Goal: Task Accomplishment & Management: Use online tool/utility

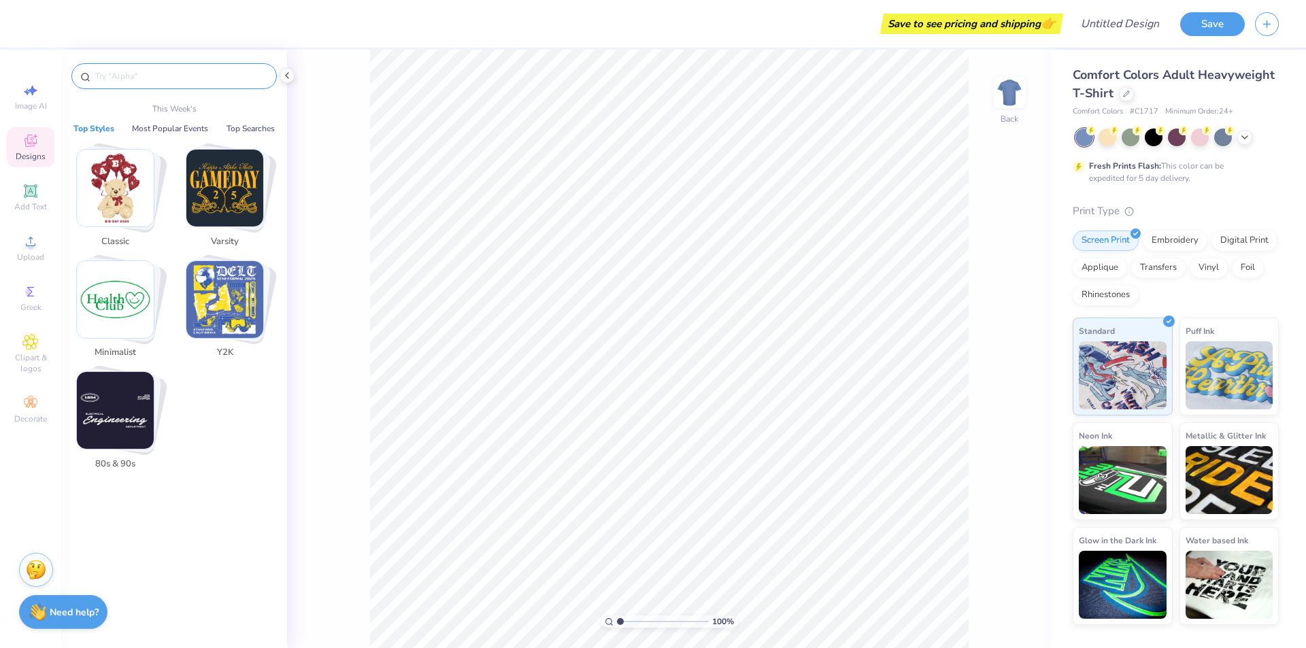
click at [146, 73] on input "text" at bounding box center [181, 76] width 174 height 14
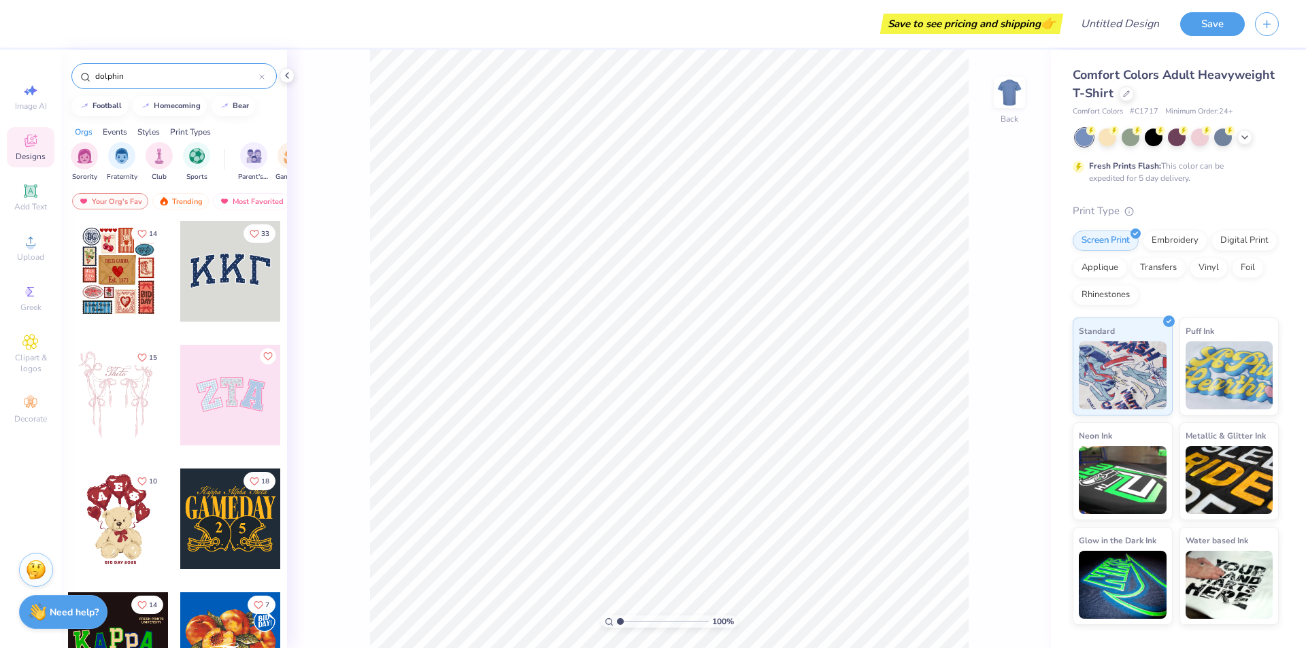
type input "dolphin"
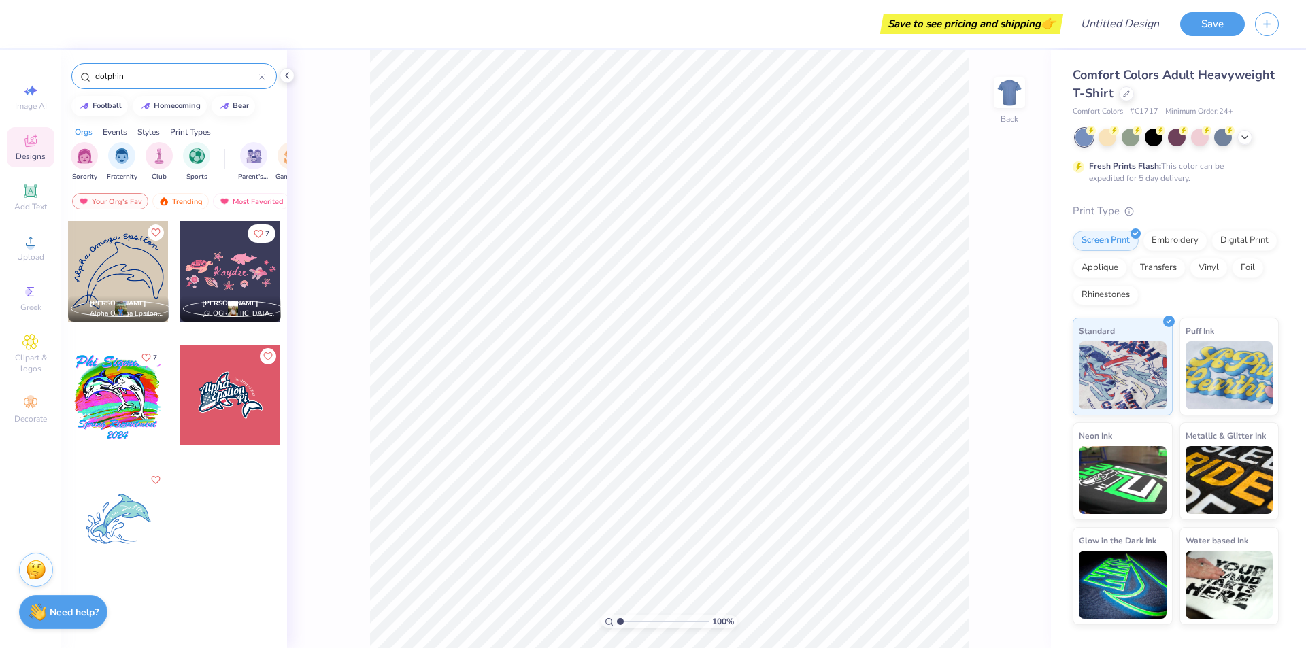
click at [115, 251] on div at bounding box center [118, 271] width 101 height 101
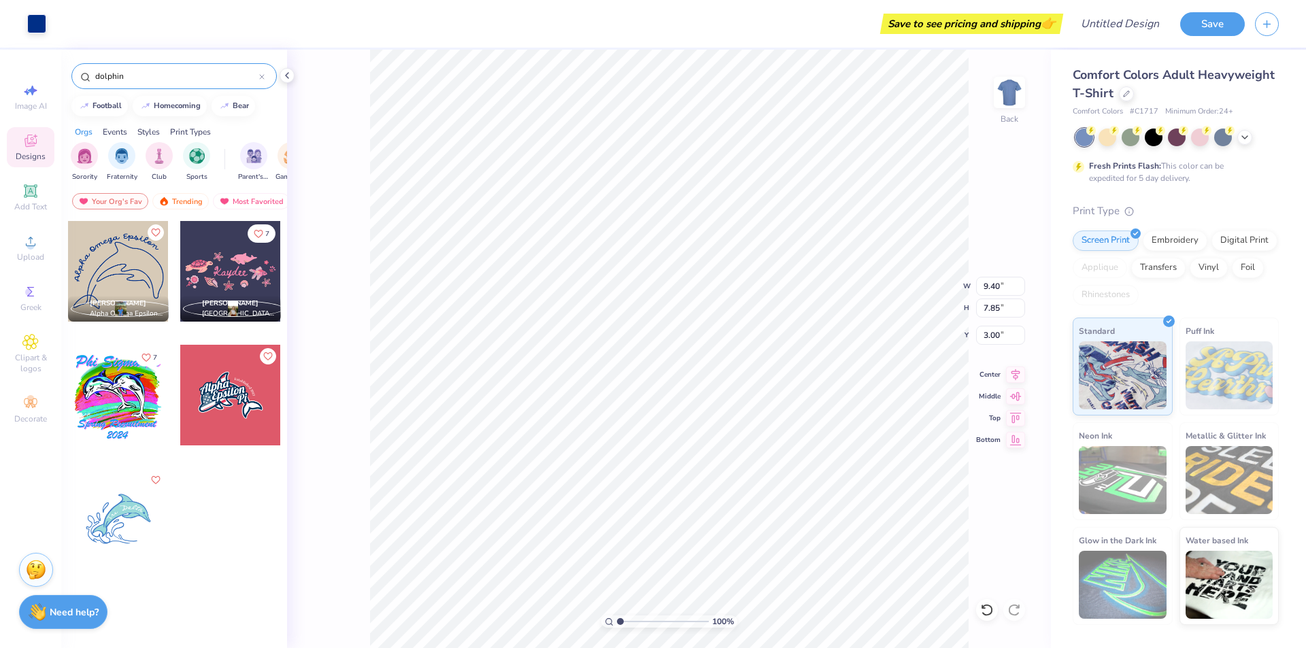
type input "3.55"
type input "11.30"
type input "9.43"
type input "3.78"
click at [167, 200] on img at bounding box center [163, 202] width 11 height 10
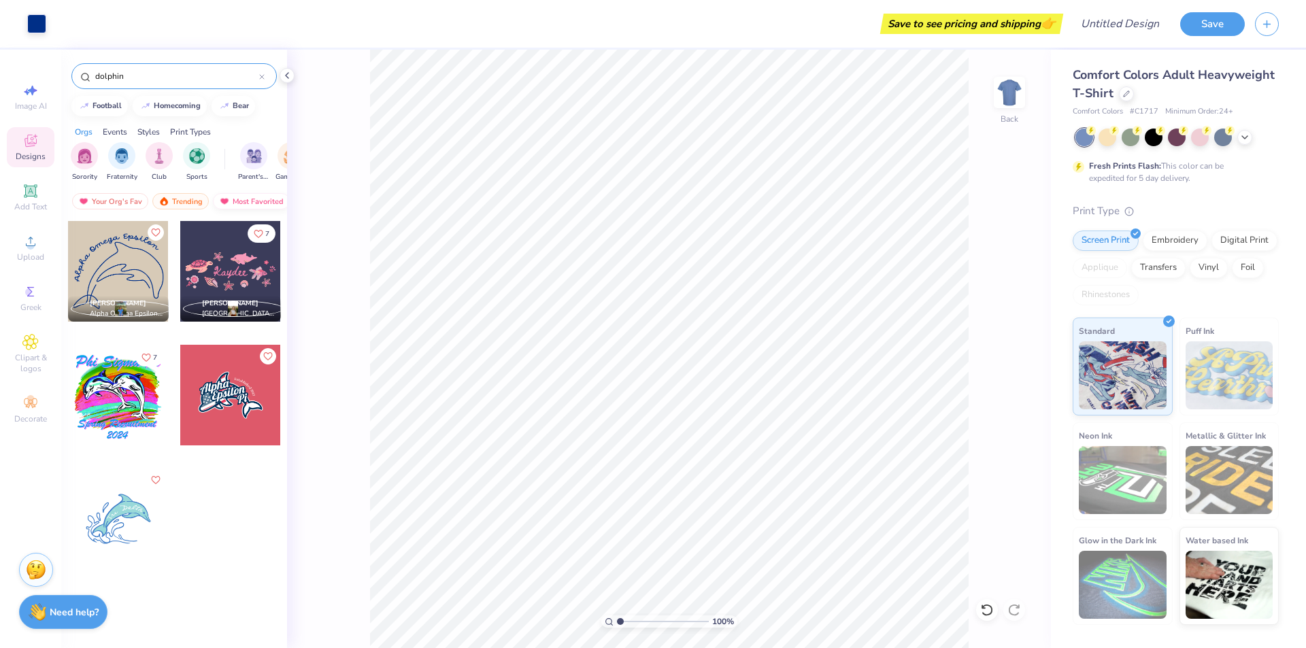
click at [248, 198] on div "Most Favorited" at bounding box center [251, 201] width 77 height 16
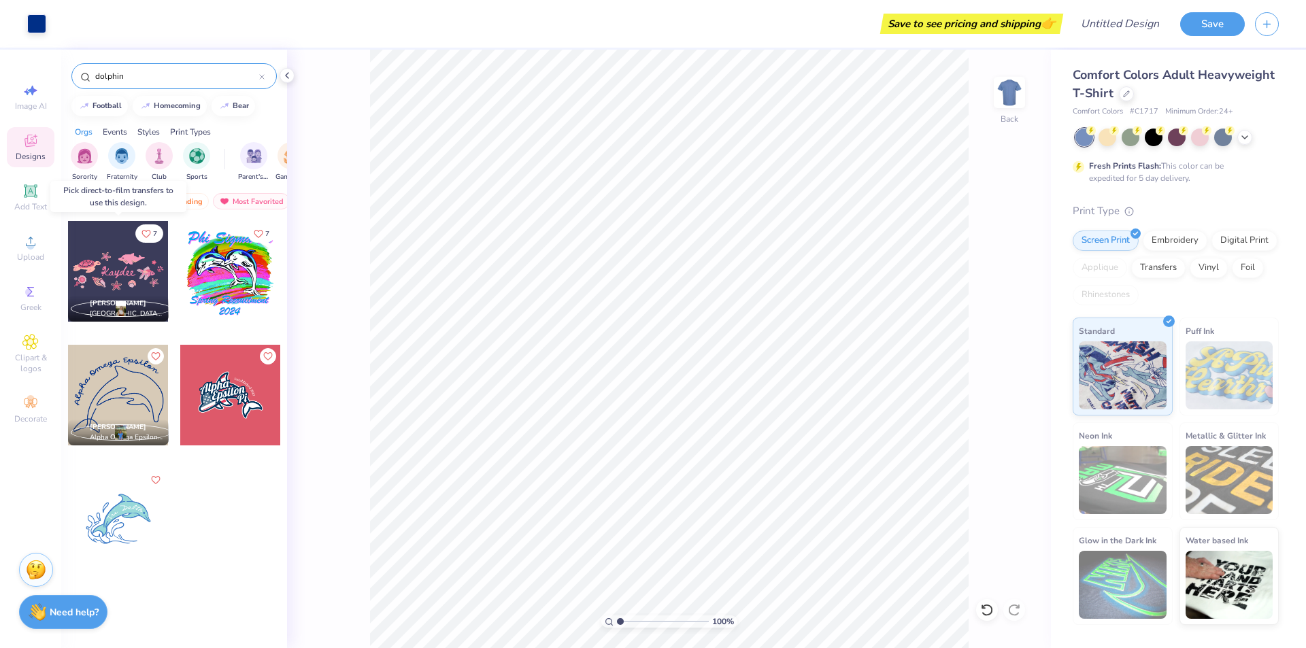
click at [135, 277] on div at bounding box center [118, 271] width 101 height 101
type input "5.05"
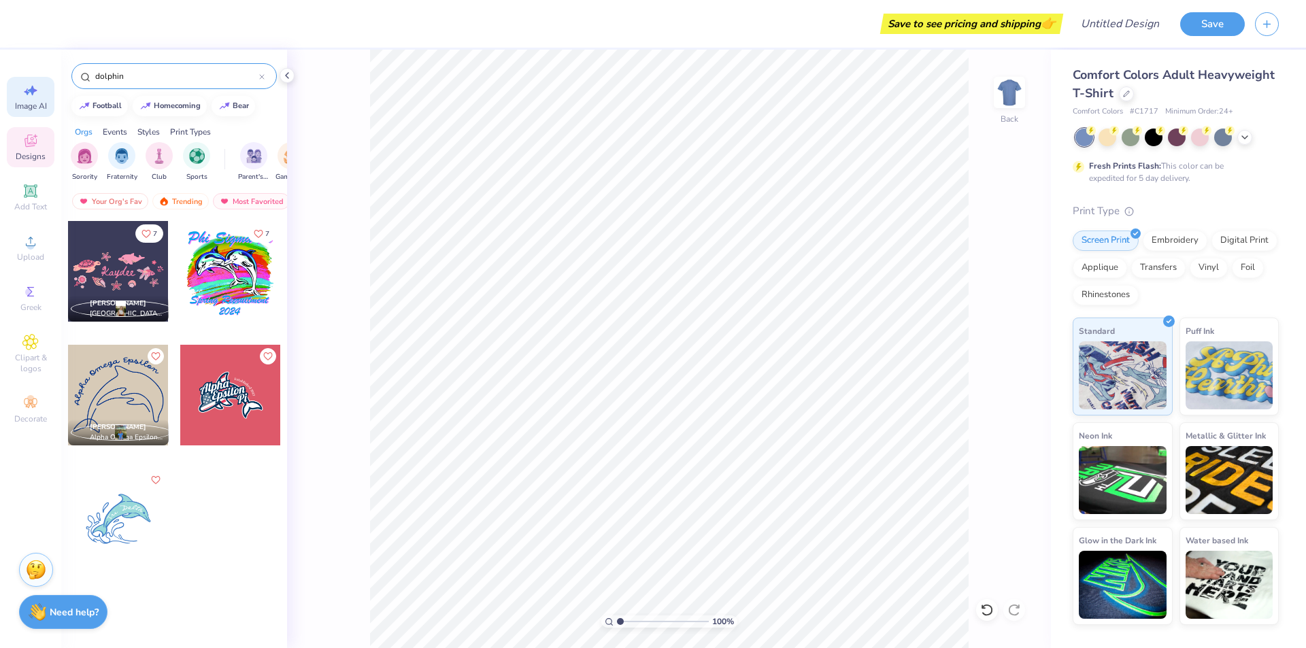
drag, startPoint x: 137, startPoint y: 73, endPoint x: 46, endPoint y: 80, distance: 91.4
click at [46, 80] on div "Save to see pricing and shipping 👉 Design Title Save Image AI Designs Add Text …" at bounding box center [653, 324] width 1306 height 648
type input "alpha omega epsilon"
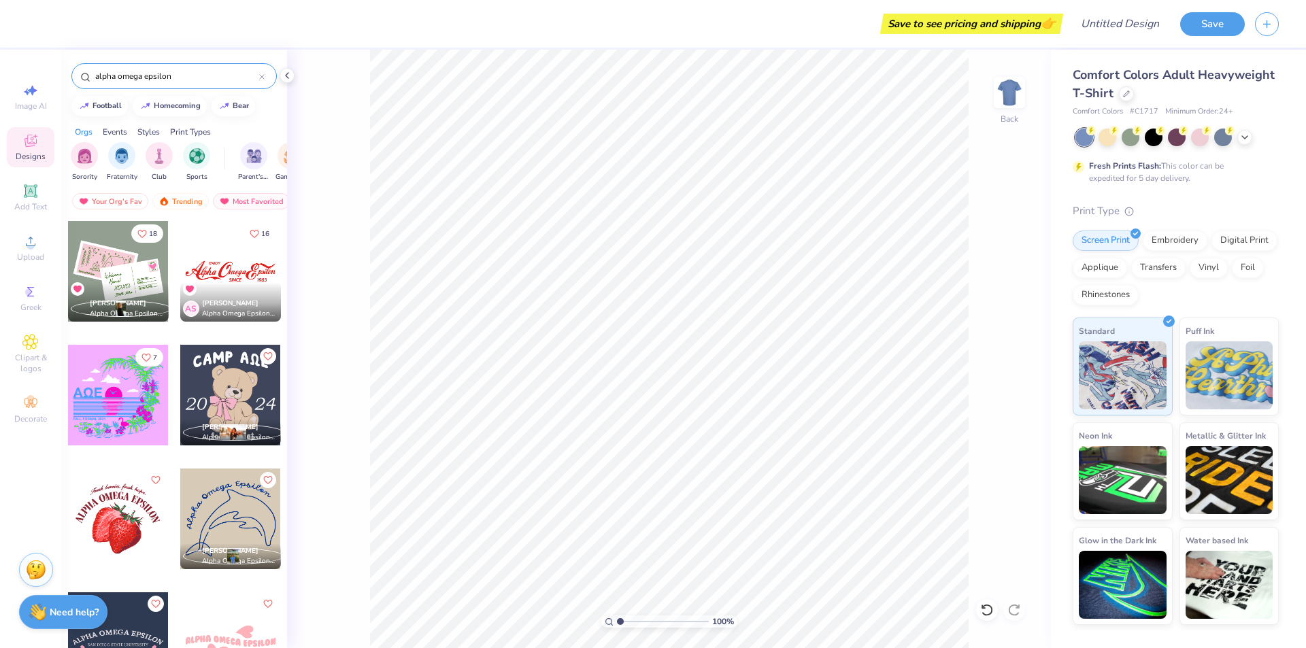
click at [107, 269] on div at bounding box center [118, 271] width 101 height 101
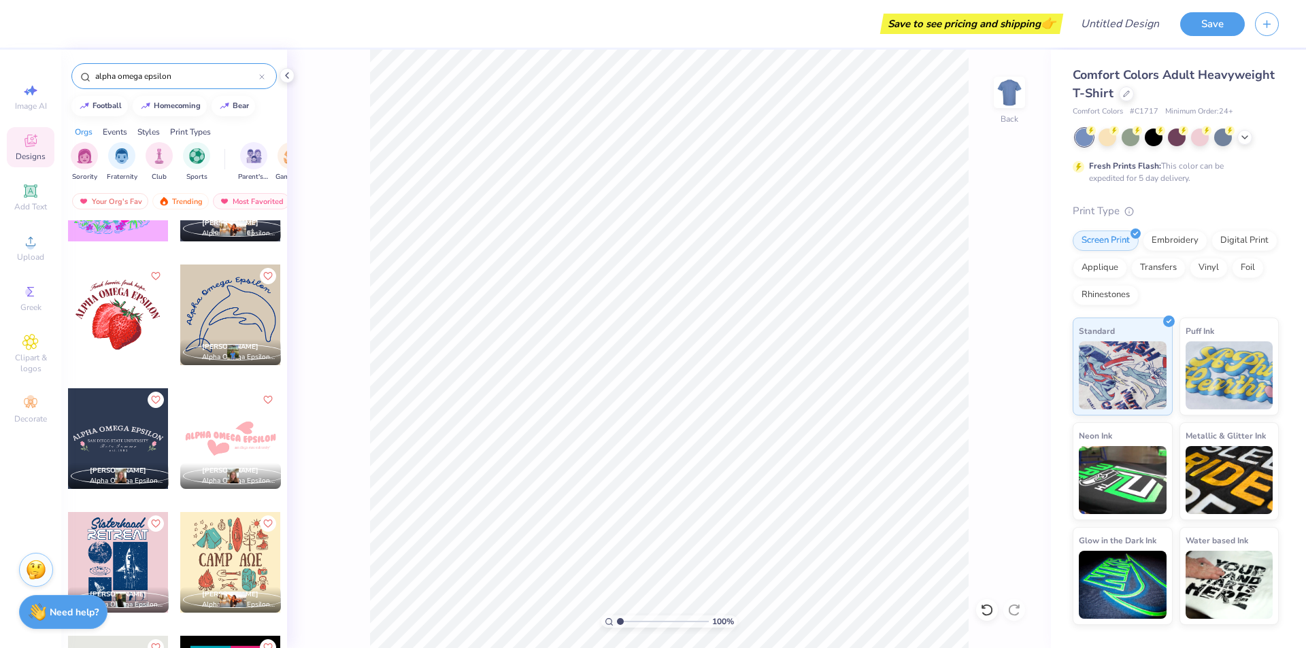
scroll to position [272, 0]
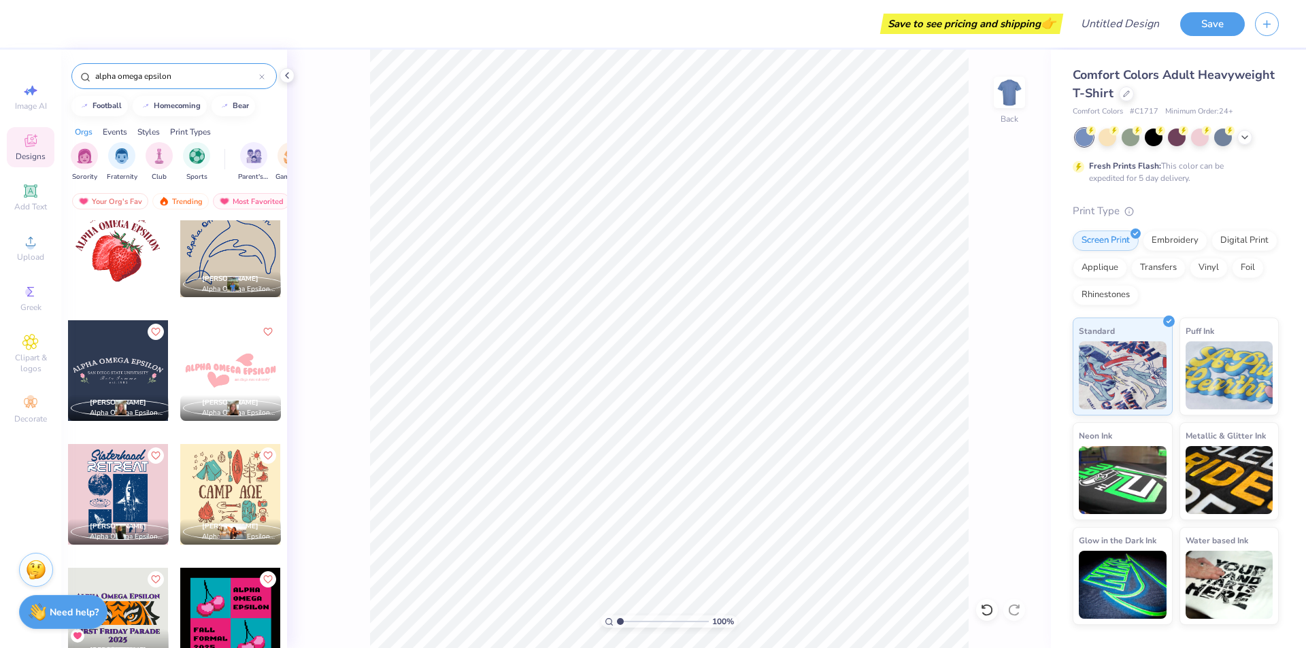
click at [244, 377] on div at bounding box center [230, 370] width 101 height 101
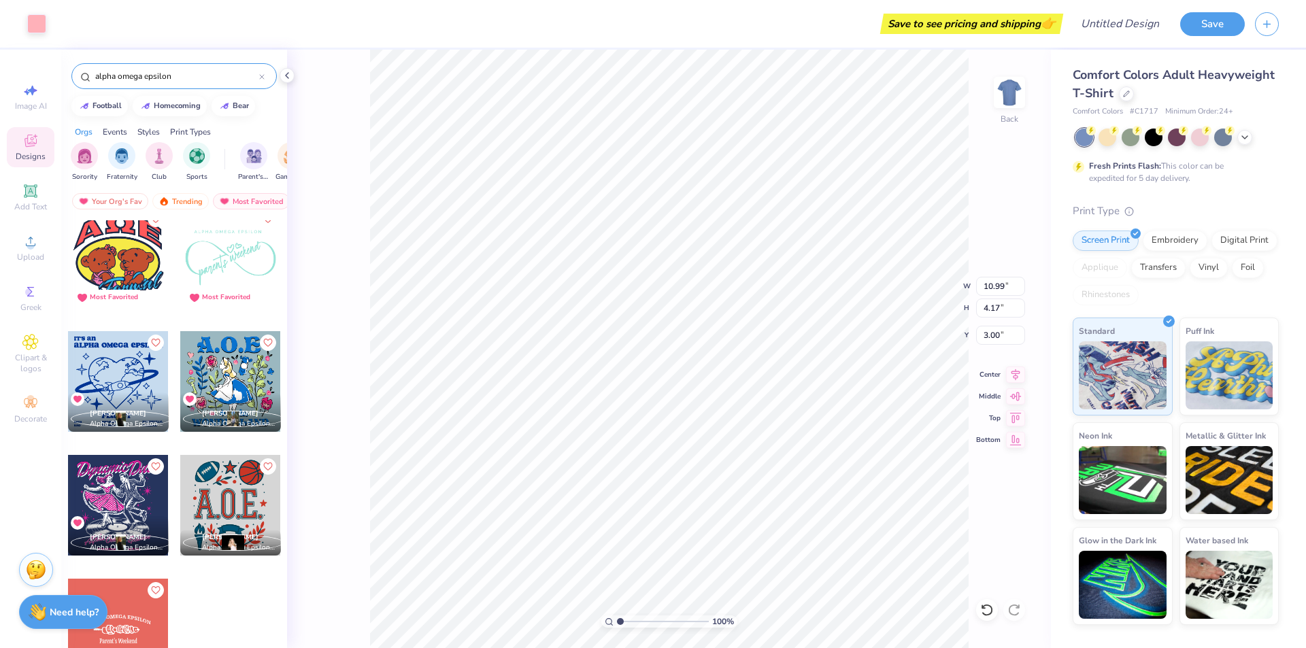
scroll to position [759, 0]
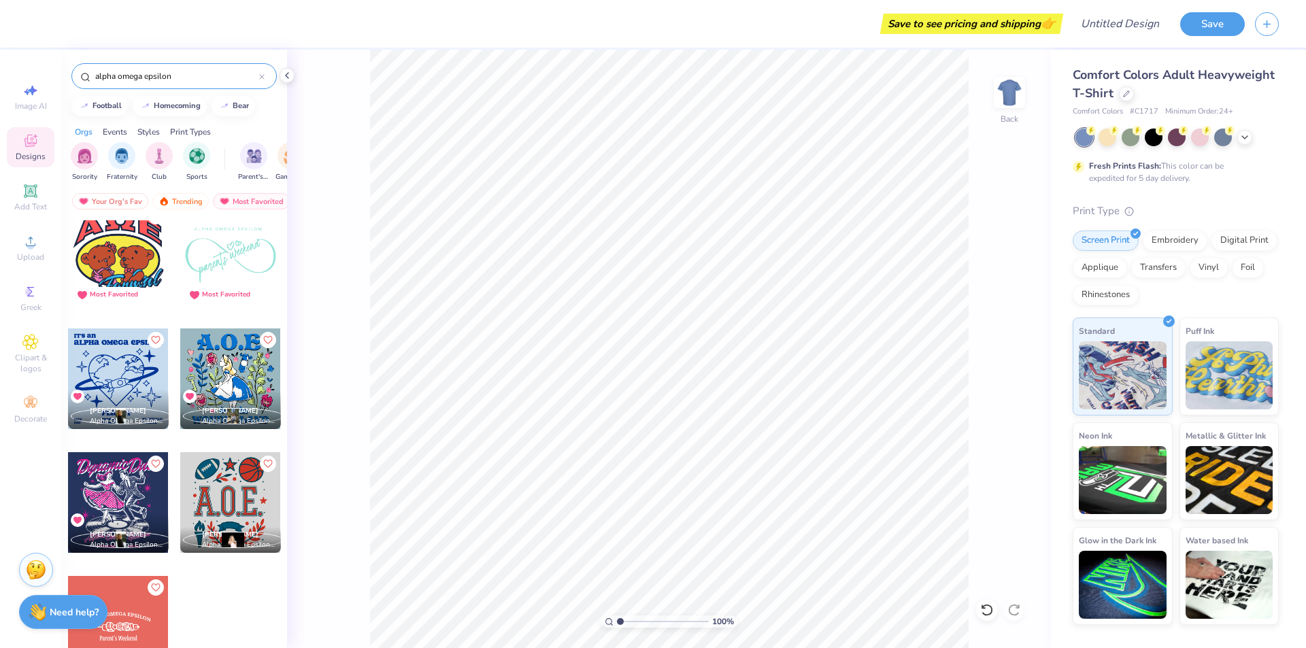
click at [116, 372] on div at bounding box center [118, 379] width 101 height 101
click at [297, 389] on div "100 % Back W 10.88 10.88 " H 11.07 11.07 " Y 3.00 3.00 " Center Middle Top Bott…" at bounding box center [669, 349] width 764 height 599
type input "3.48"
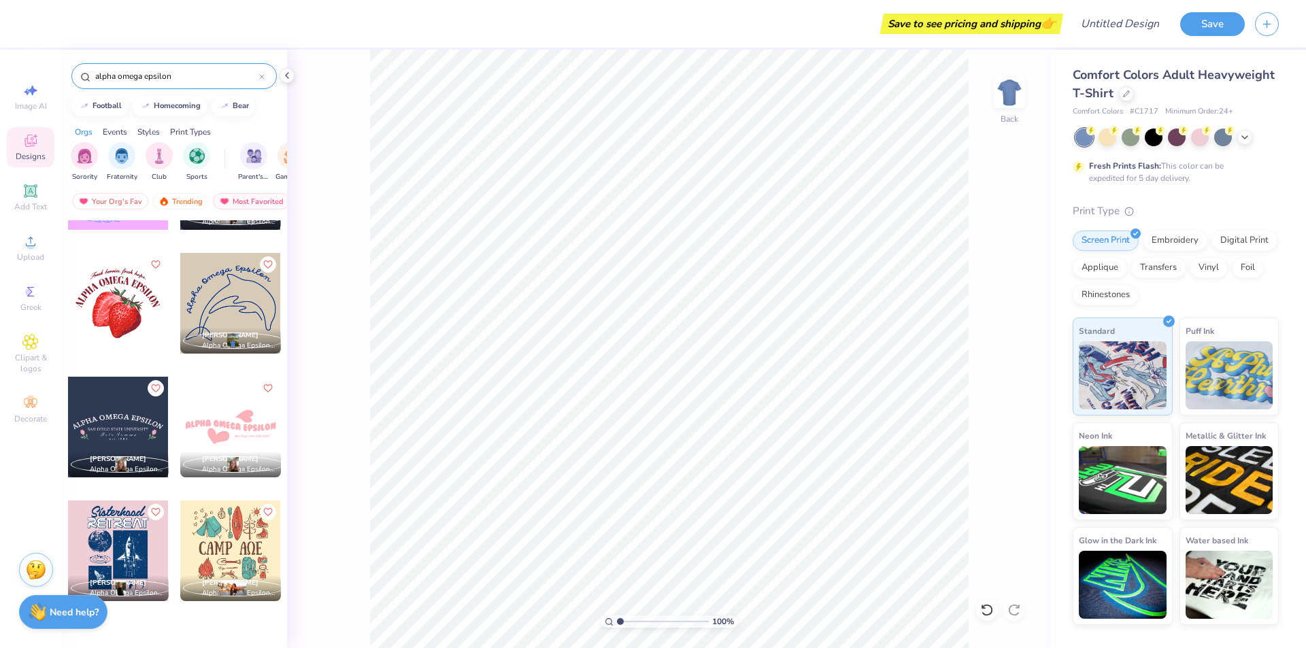
scroll to position [0, 0]
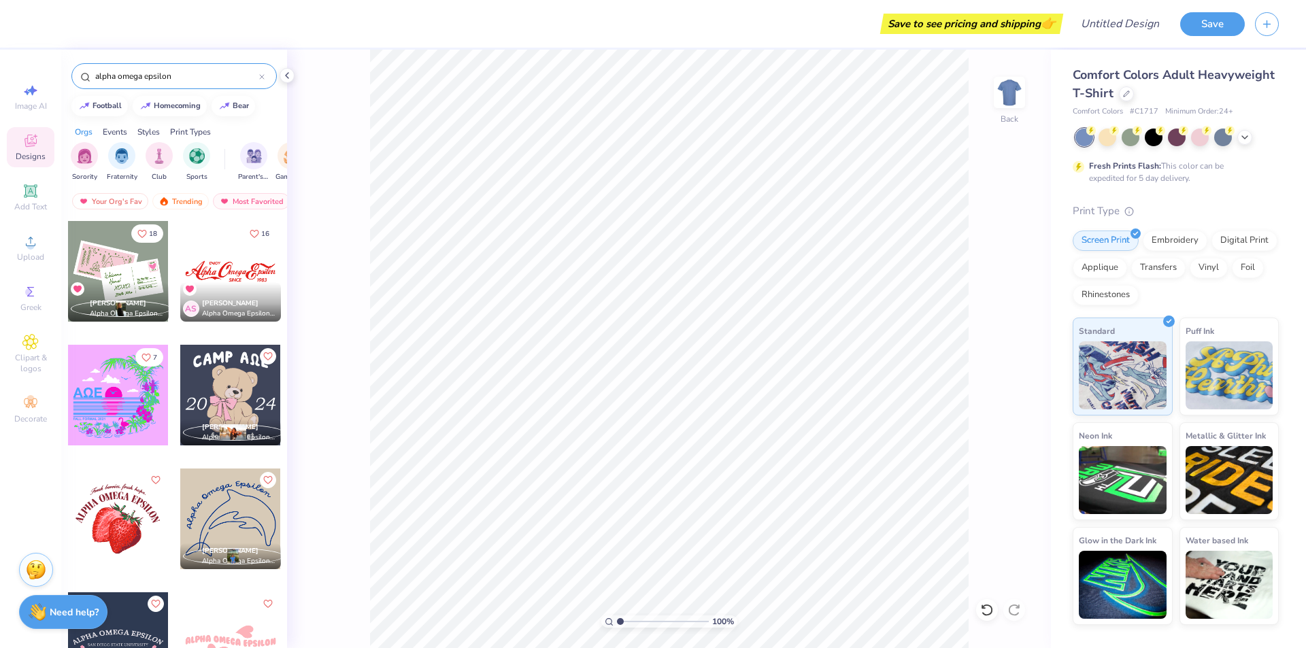
drag, startPoint x: 220, startPoint y: 74, endPoint x: 67, endPoint y: 95, distance: 154.4
click at [69, 91] on div "alpha omega epsilon" at bounding box center [174, 73] width 226 height 46
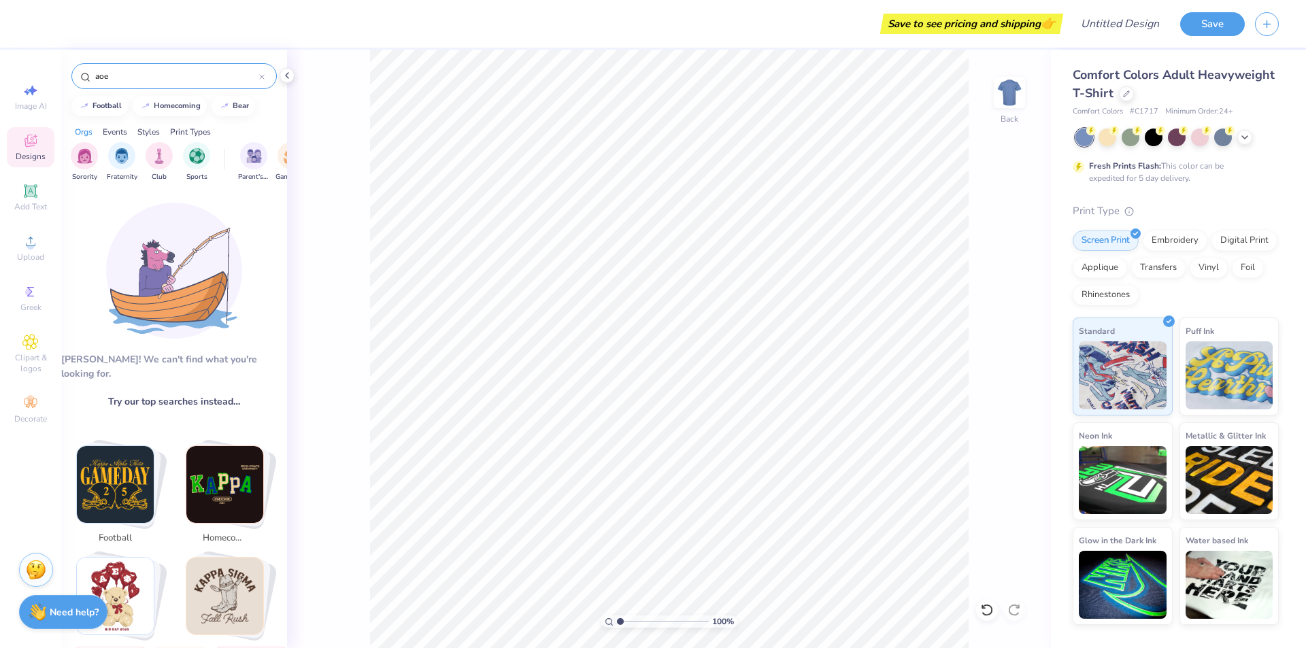
drag, startPoint x: 114, startPoint y: 78, endPoint x: 105, endPoint y: 81, distance: 8.8
click at [105, 81] on input "aoe" at bounding box center [176, 76] width 165 height 14
type input "aomegae"
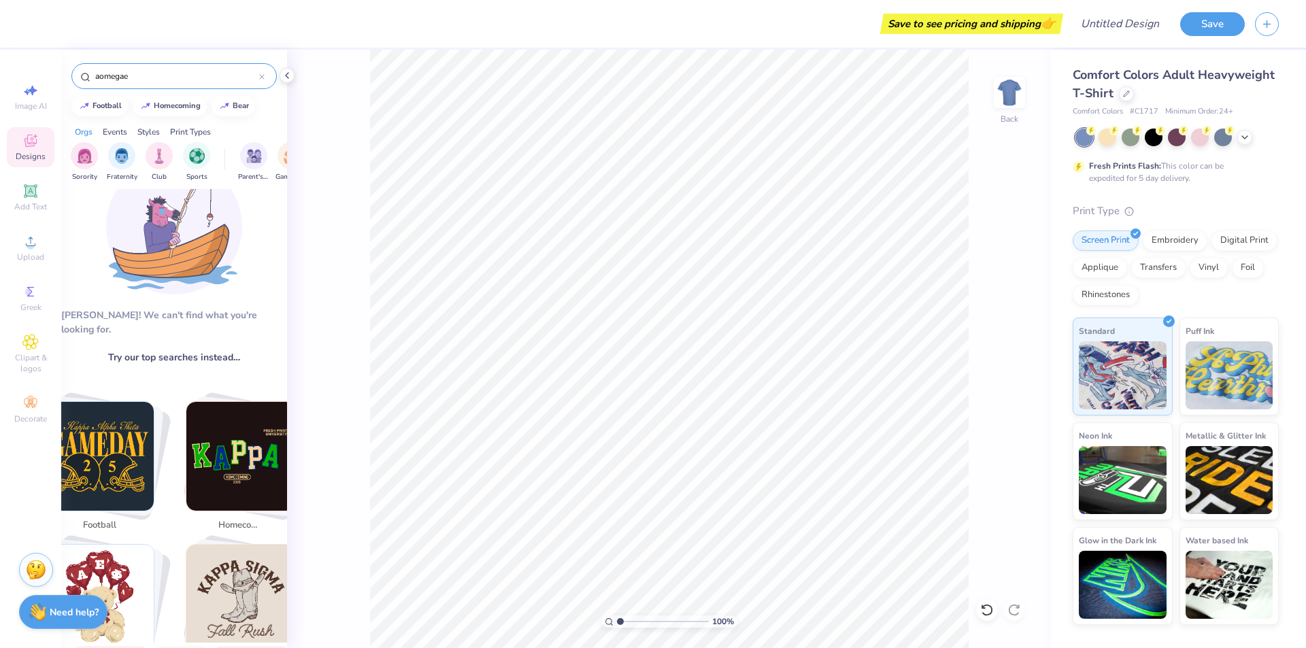
scroll to position [68, 0]
